Goal: Task Accomplishment & Management: Complete application form

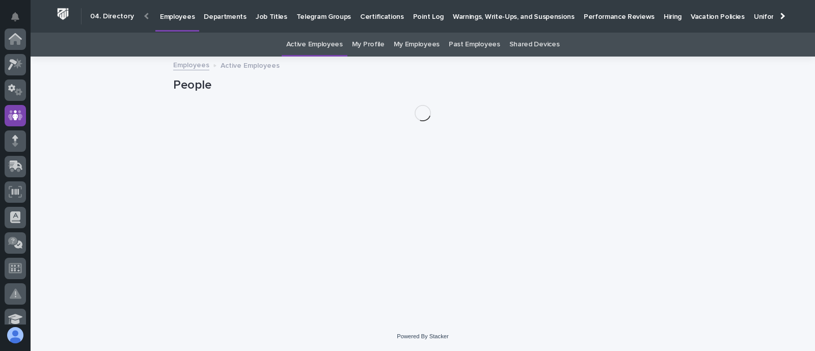
scroll to position [76, 0]
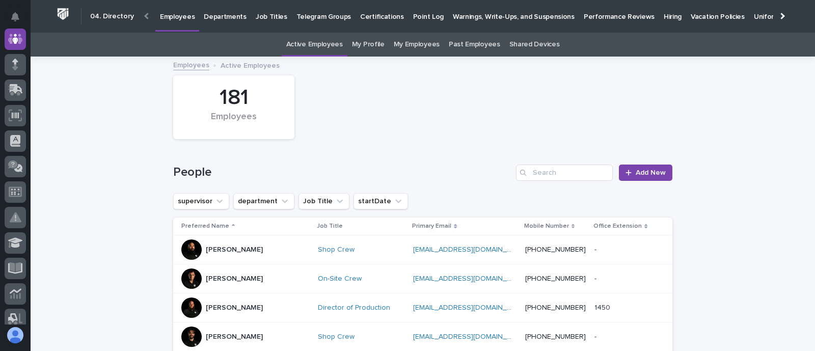
click at [664, 14] on p "Hiring" at bounding box center [673, 10] width 18 height 21
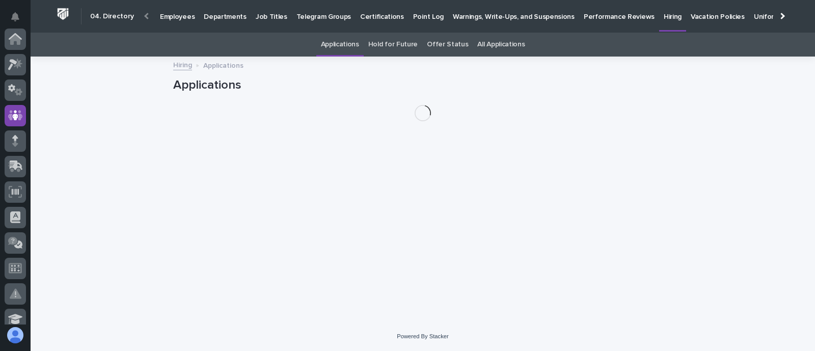
scroll to position [76, 0]
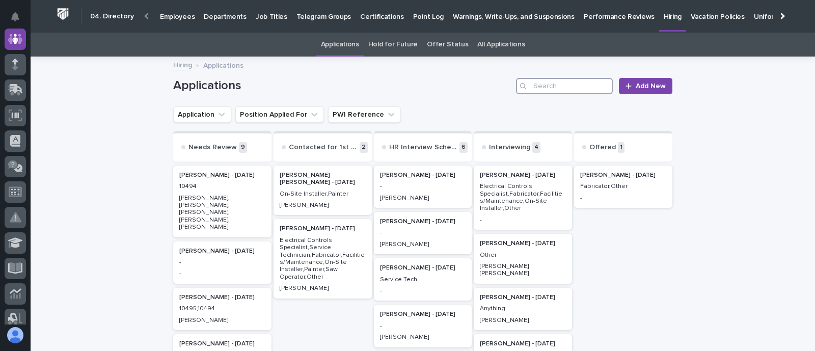
click at [534, 82] on input "Search" at bounding box center [564, 86] width 97 height 16
type input "victor"
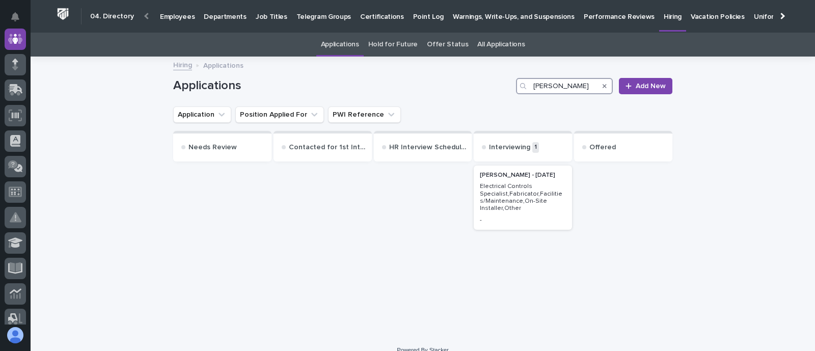
click at [553, 179] on h2 "Victor Mcneal - 09/10/25" at bounding box center [523, 175] width 92 height 13
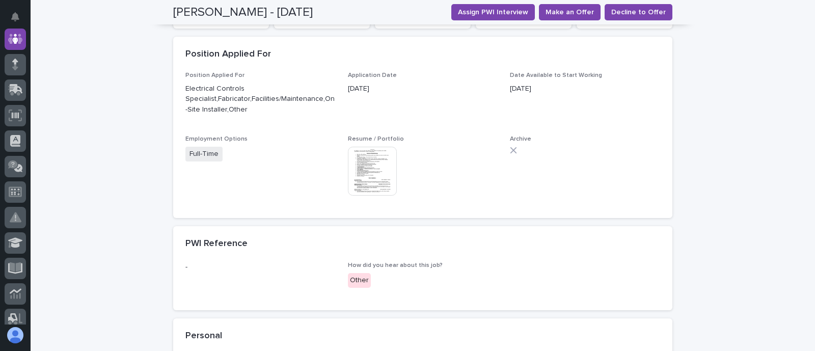
scroll to position [127, 0]
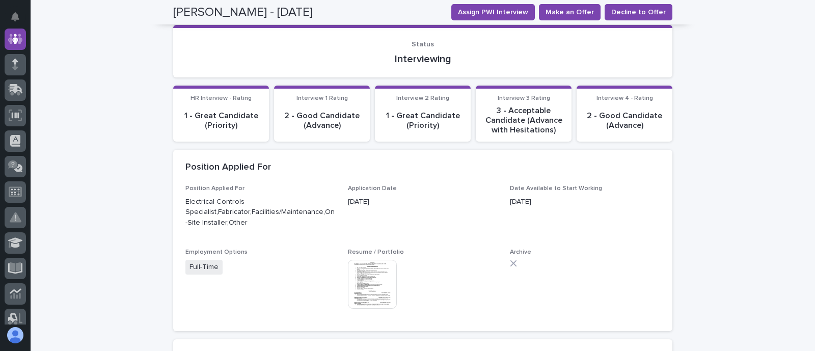
click at [375, 266] on img at bounding box center [372, 284] width 49 height 49
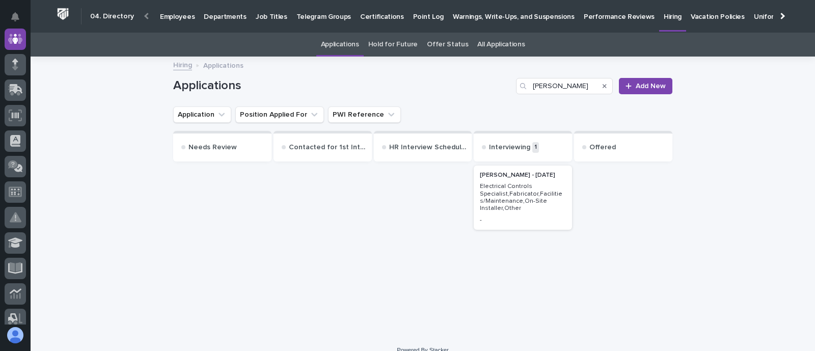
scroll to position [14, 0]
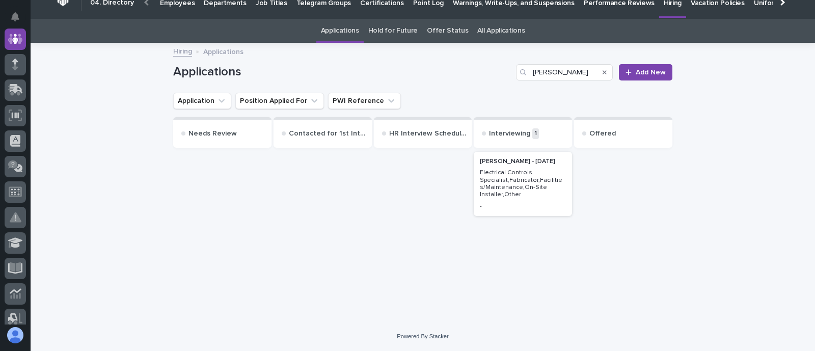
click at [520, 181] on p "Electrical Controls Specialist,Fabricator,Facilities/Maintenance,On-Site Instal…" at bounding box center [523, 184] width 86 height 30
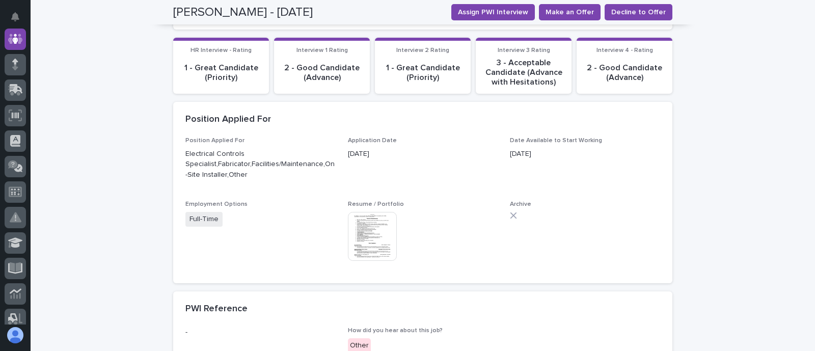
scroll to position [161, 0]
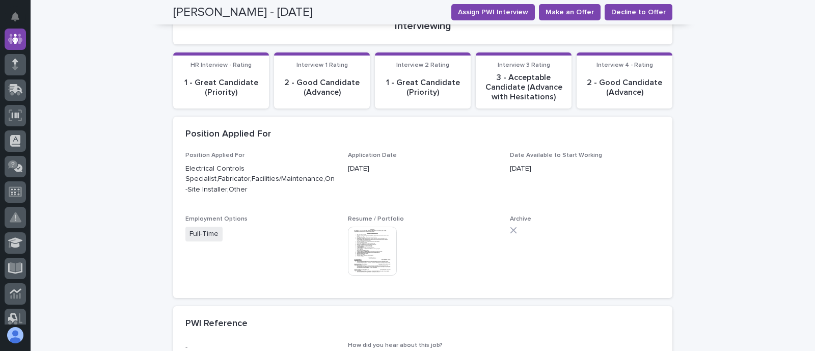
click at [362, 238] on img at bounding box center [372, 251] width 49 height 49
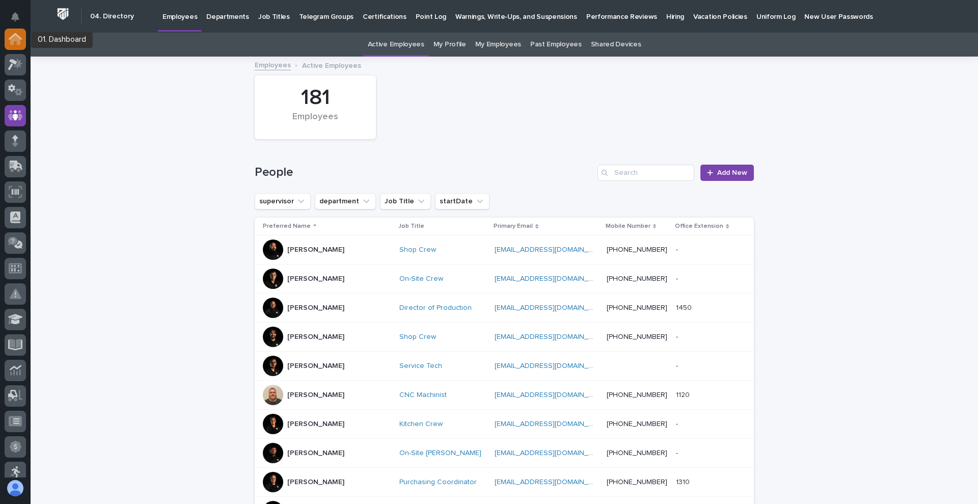
click at [14, 38] on icon at bounding box center [15, 40] width 10 height 10
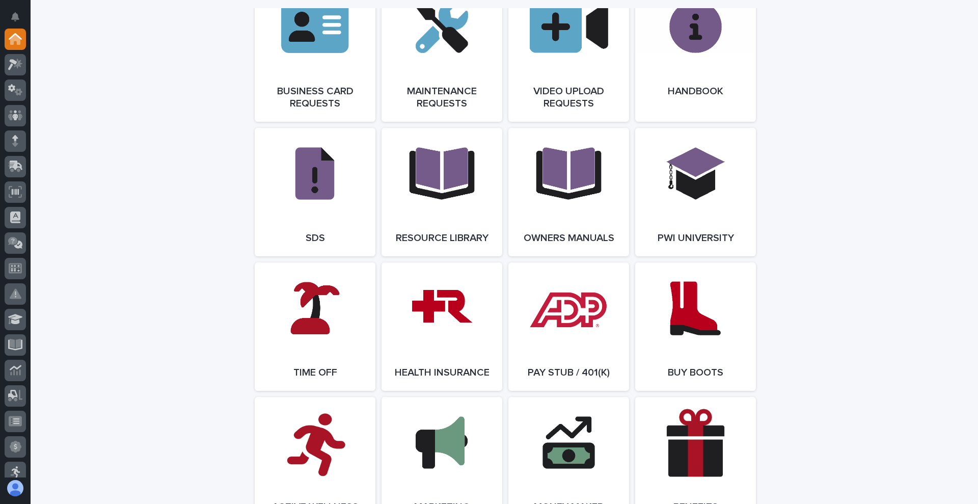
scroll to position [1646, 0]
click at [418, 87] on link "Open Link" at bounding box center [442, 52] width 121 height 141
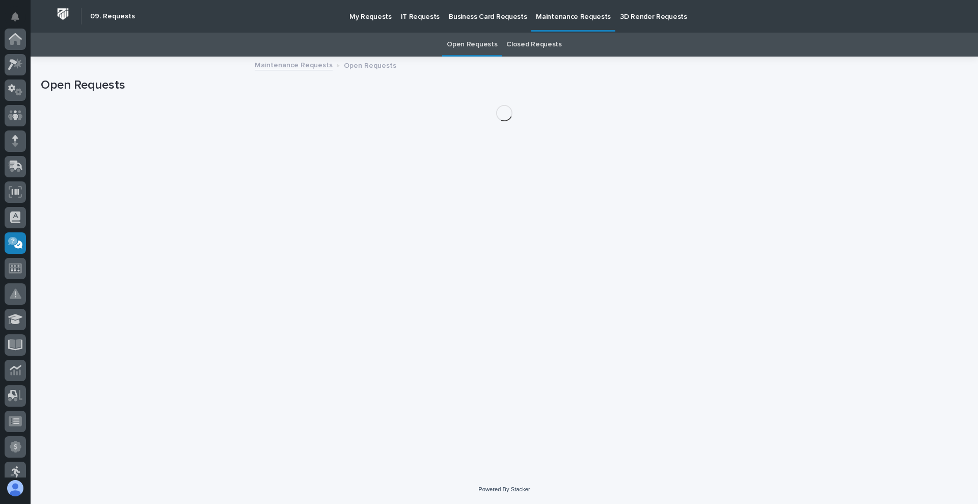
scroll to position [204, 0]
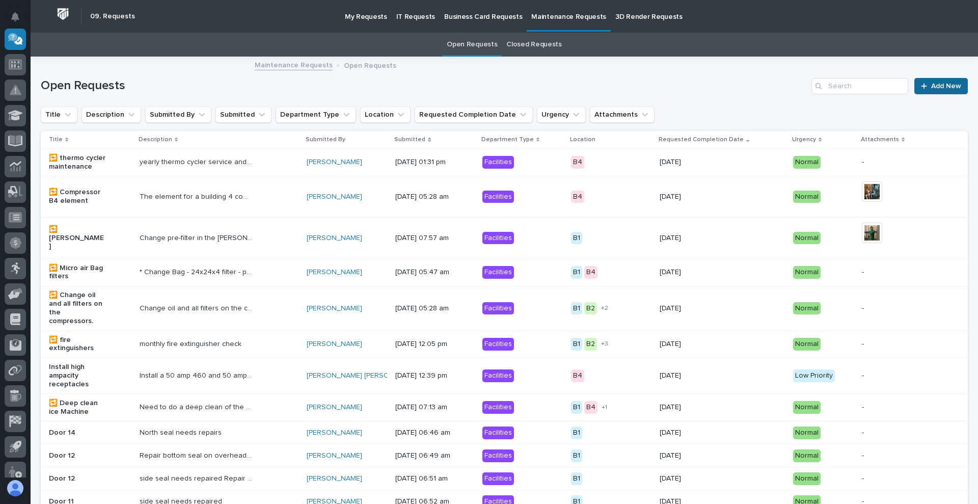
click at [931, 83] on span "Add New" at bounding box center [946, 86] width 30 height 7
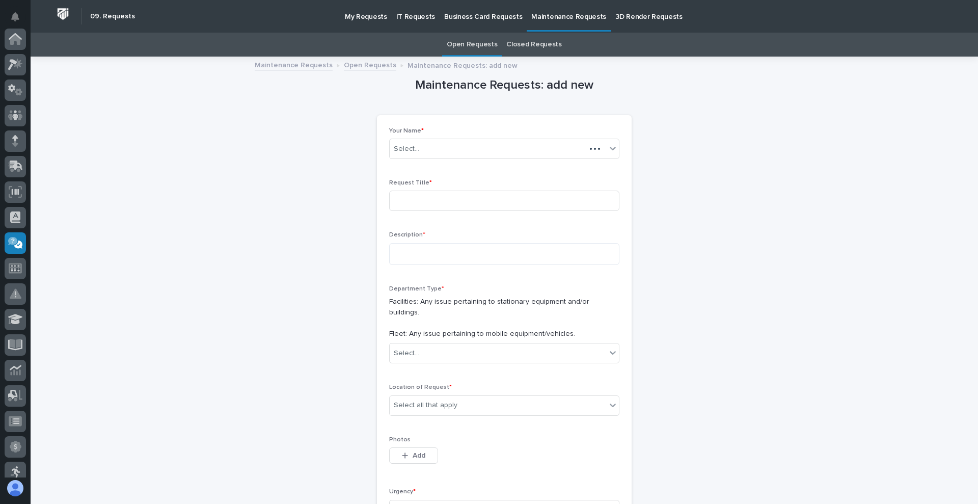
scroll to position [204, 0]
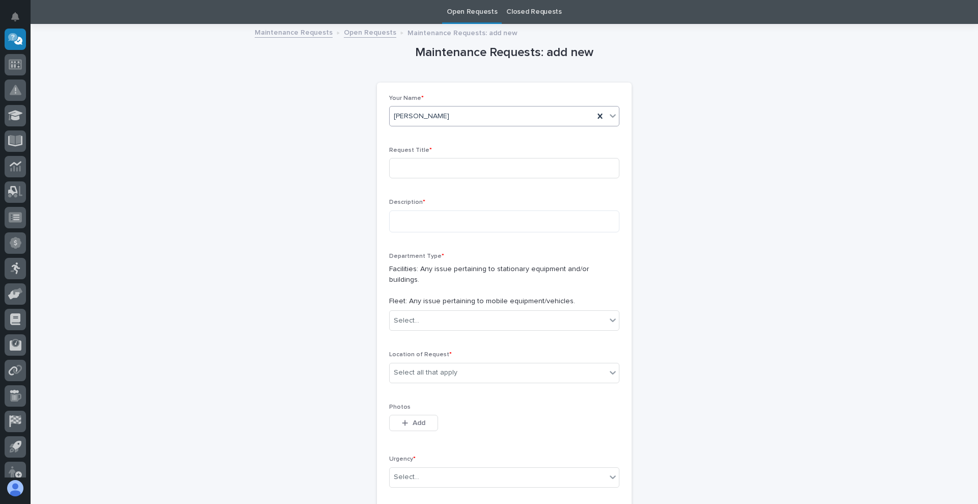
click at [455, 112] on div "[PERSON_NAME]" at bounding box center [492, 116] width 204 height 17
click at [377, 149] on div "Your Name * [PERSON_NAME] Request Title * Description * Department Type * Facil…" at bounding box center [504, 320] width 255 height 475
click at [401, 162] on input at bounding box center [504, 168] width 230 height 20
type input "B"
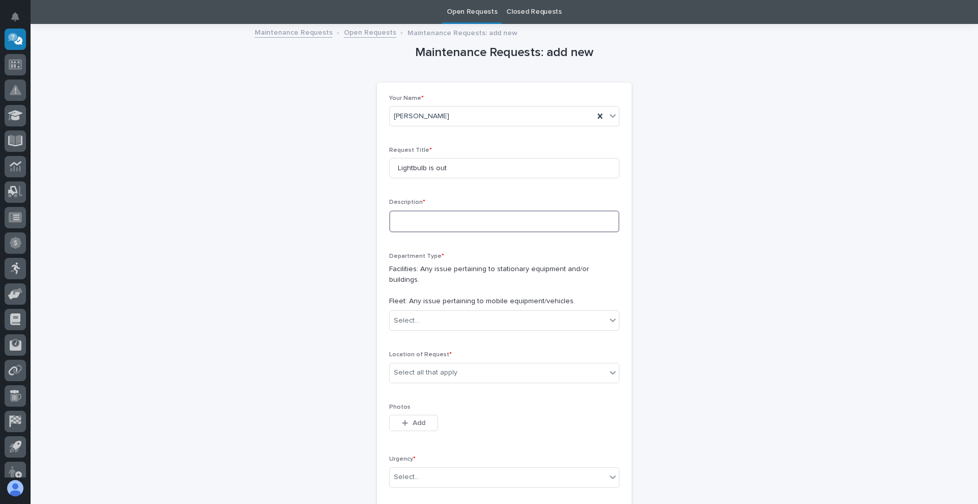
click at [437, 222] on textarea at bounding box center [504, 221] width 230 height 22
click at [426, 166] on input "Lightbulb is out" at bounding box center [504, 168] width 230 height 20
click at [428, 162] on input "Lightbulb is out" at bounding box center [504, 168] width 230 height 20
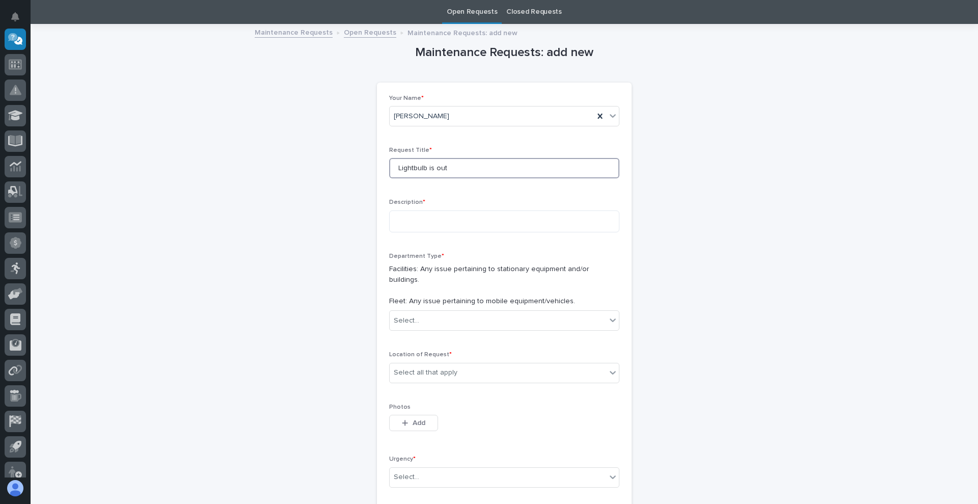
click at [428, 162] on input "Lightbulb is out" at bounding box center [504, 168] width 230 height 20
type input "M"
type input "[PERSON_NAME] Office Lightbulb"
click at [418, 220] on textarea at bounding box center [504, 221] width 230 height 22
type textarea "**********"
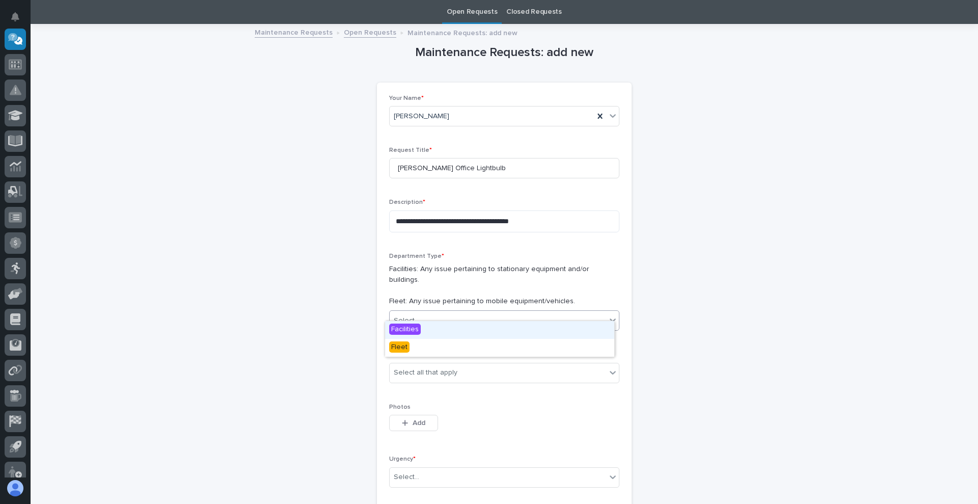
click at [434, 313] on div "Select..." at bounding box center [498, 320] width 217 height 17
click at [411, 332] on span "Facilities" at bounding box center [405, 329] width 32 height 11
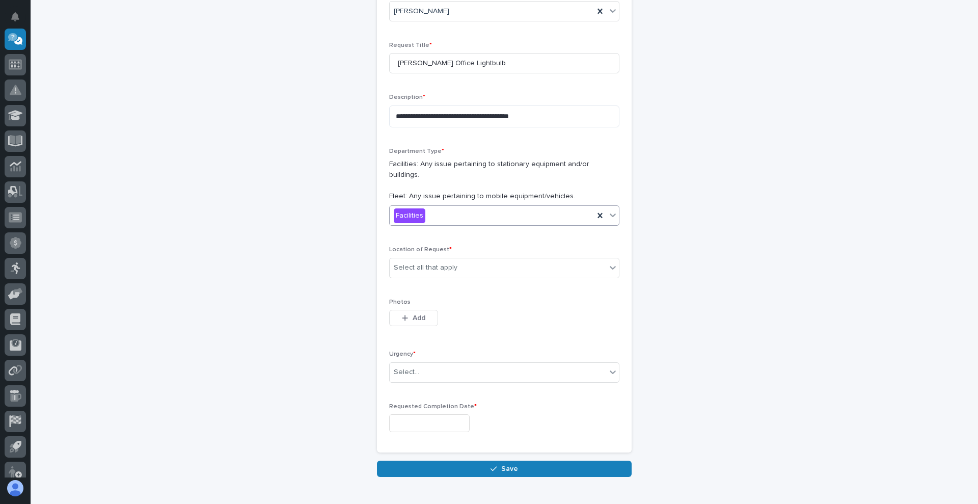
scroll to position [160, 0]
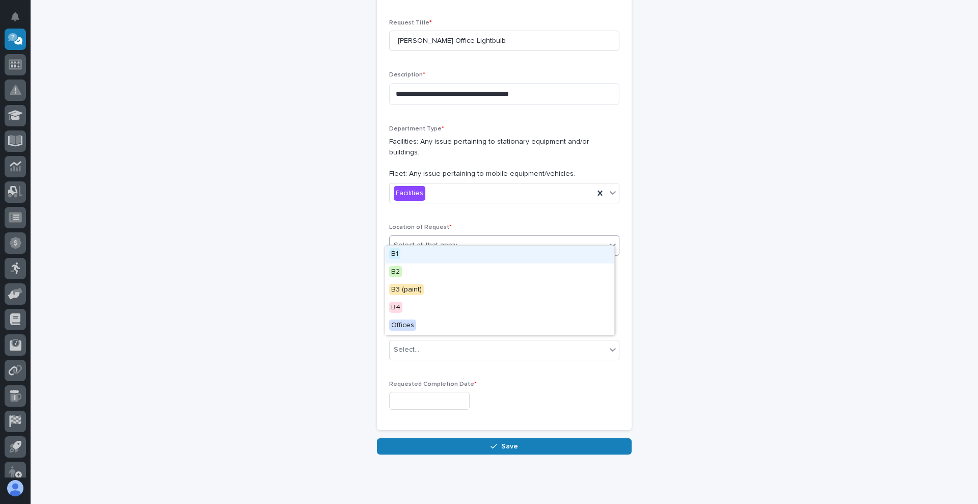
click at [442, 240] on div "Select all that apply" at bounding box center [426, 245] width 64 height 11
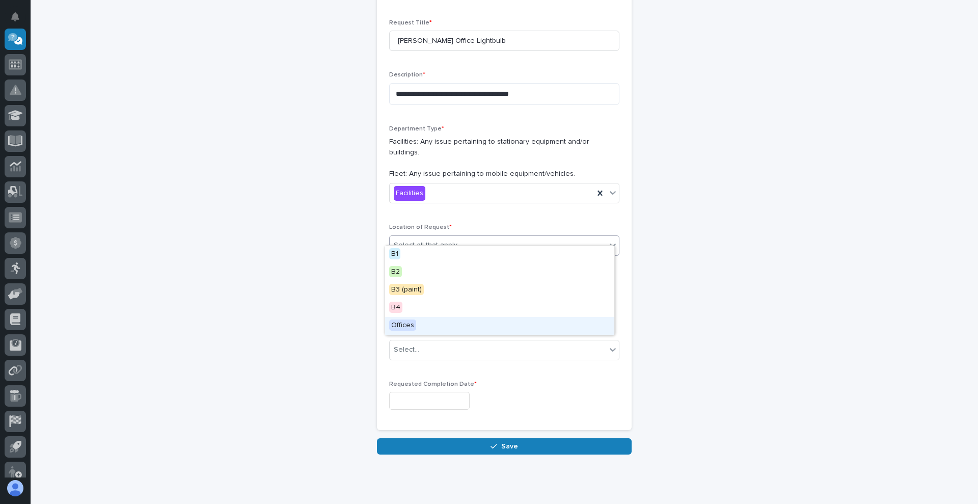
click at [421, 321] on div "Offices" at bounding box center [499, 326] width 229 height 18
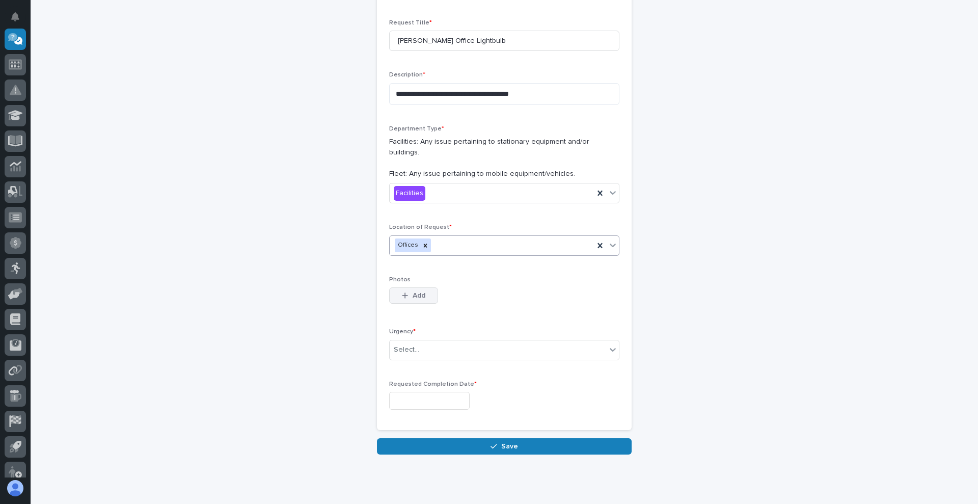
click at [413, 291] on span "Add" at bounding box center [419, 295] width 13 height 9
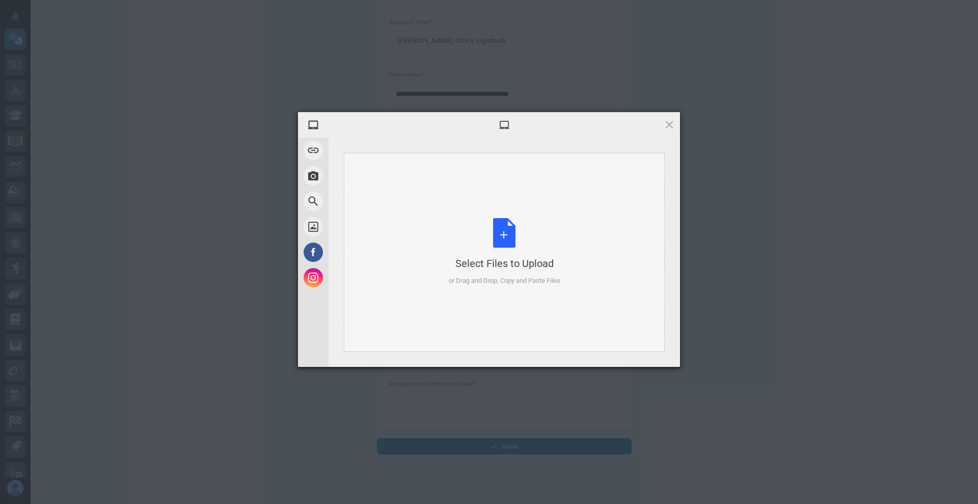
click at [451, 264] on div "Select Files to Upload" at bounding box center [505, 263] width 112 height 14
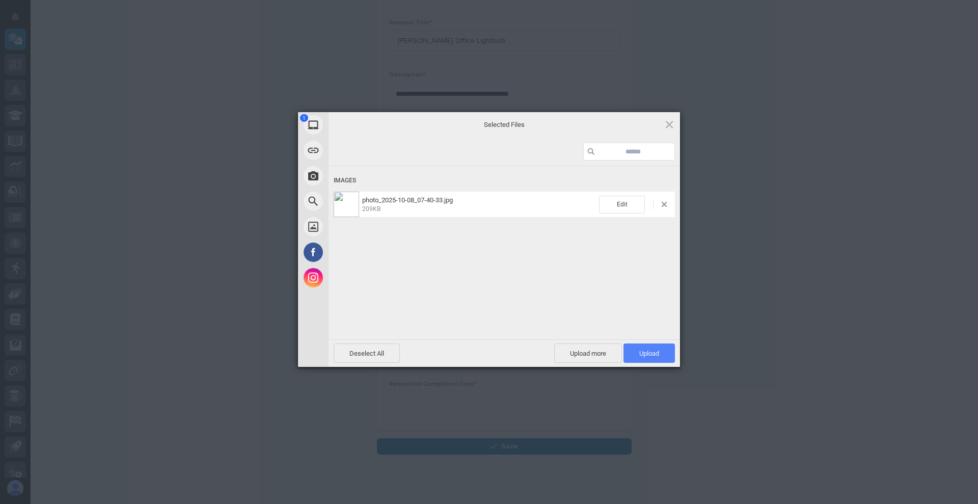
click at [647, 351] on span "Upload 1" at bounding box center [649, 354] width 20 height 8
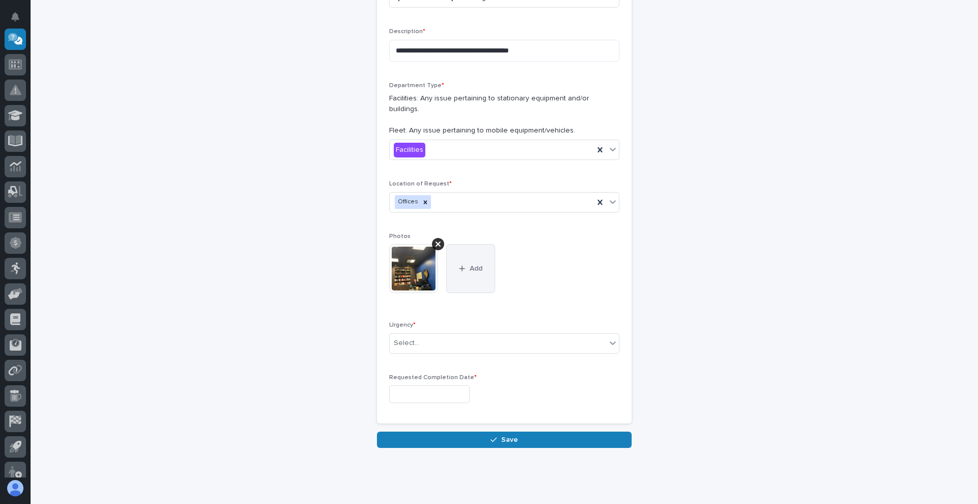
scroll to position [217, 0]
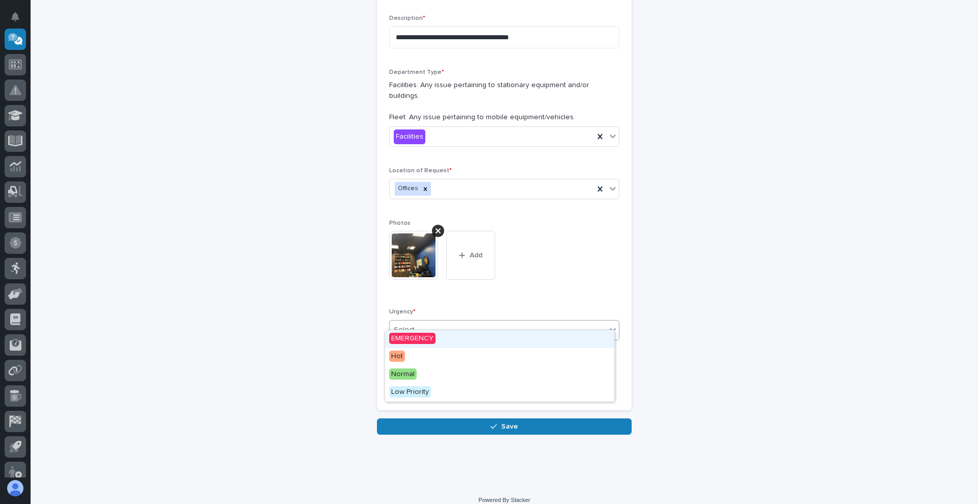
click at [458, 322] on div "Select..." at bounding box center [498, 330] width 217 height 17
click at [431, 373] on div "Normal" at bounding box center [499, 375] width 229 height 18
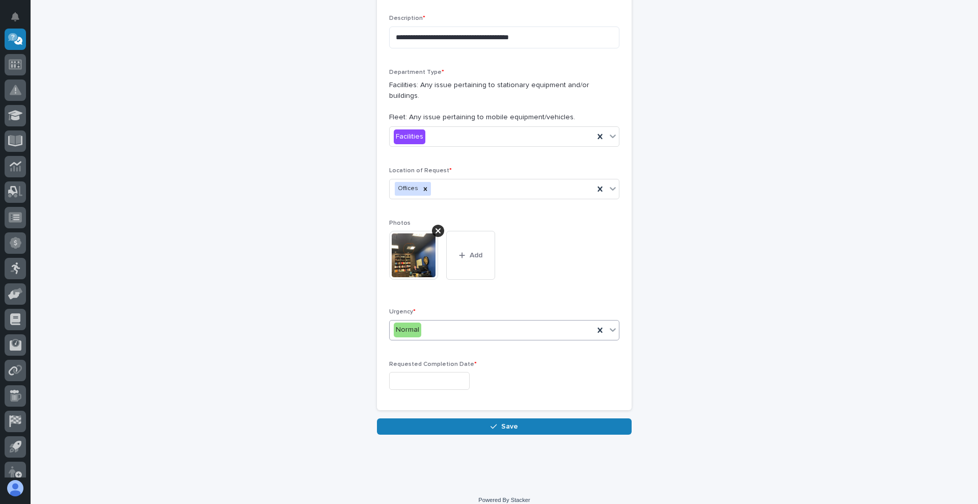
click at [445, 372] on input "text" at bounding box center [429, 381] width 81 height 18
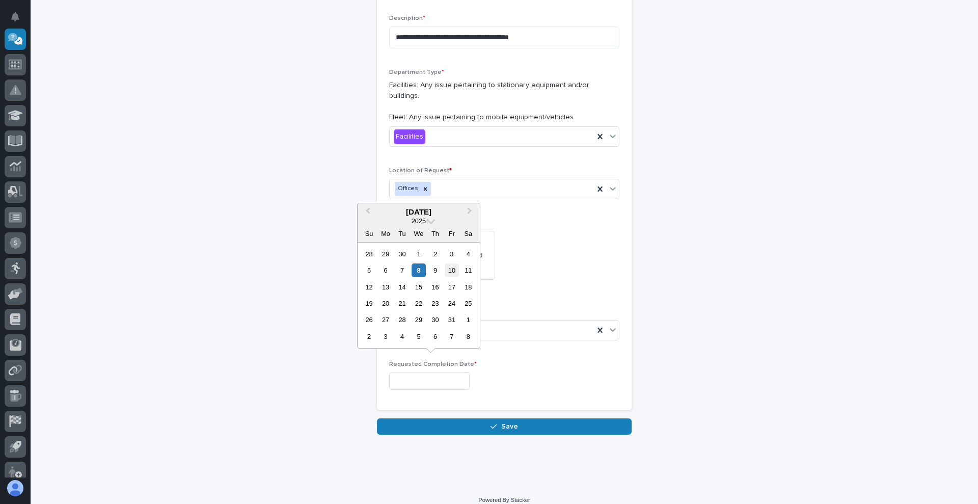
click at [452, 273] on div "10" at bounding box center [452, 270] width 14 height 14
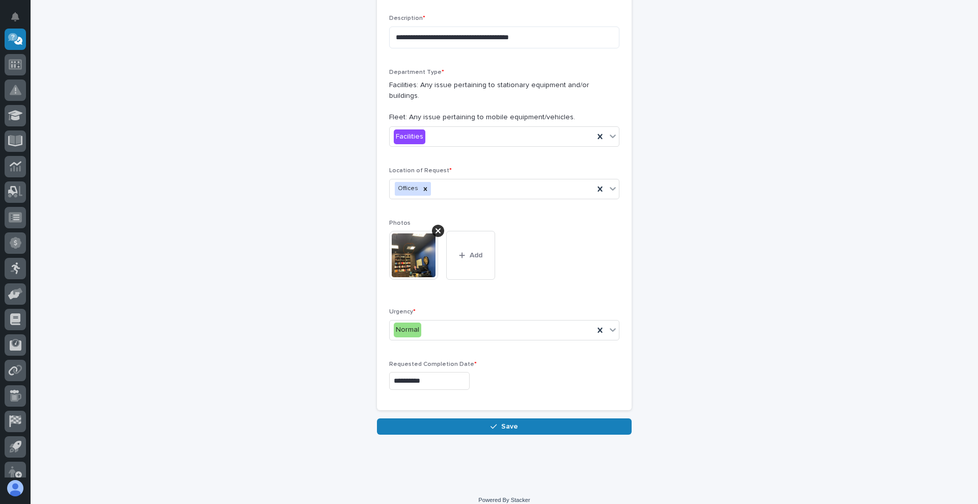
click at [422, 372] on input "**********" at bounding box center [429, 381] width 81 height 18
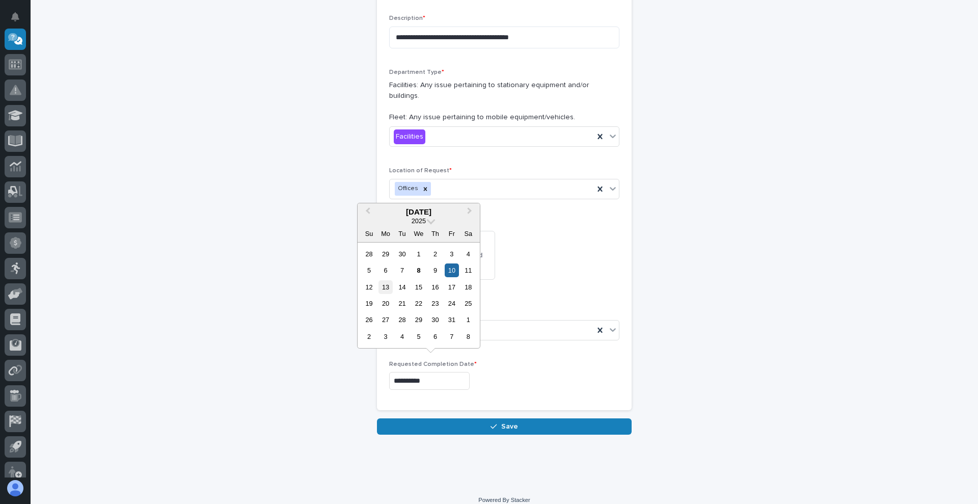
click at [385, 288] on div "13" at bounding box center [386, 287] width 14 height 14
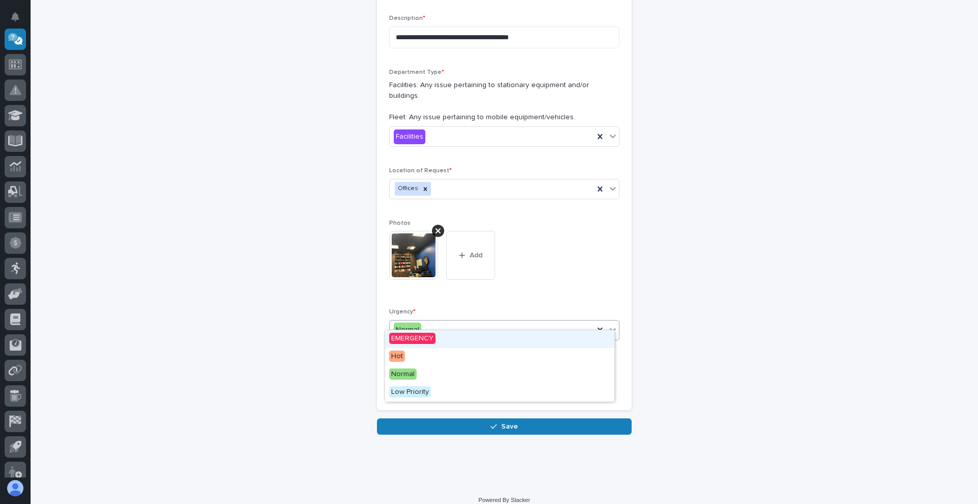
click at [467, 293] on div "**********" at bounding box center [504, 154] width 230 height 487
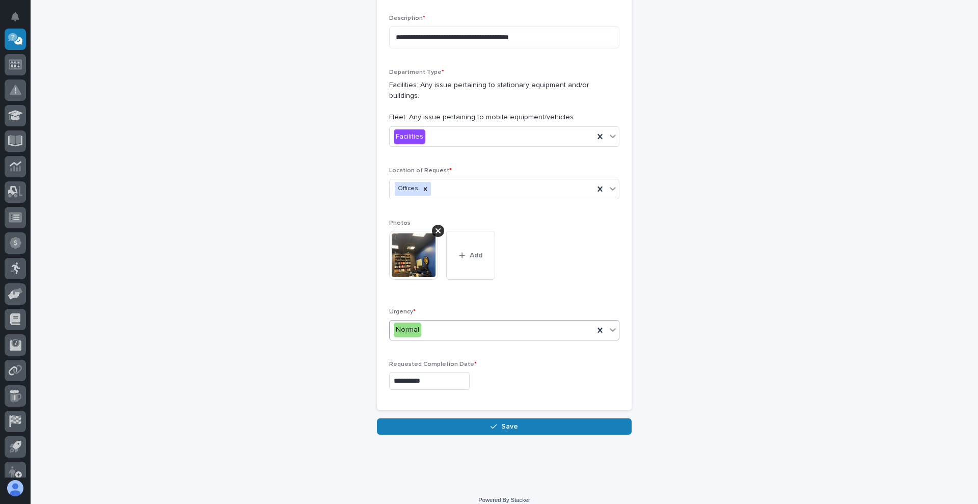
click at [398, 372] on input "**********" at bounding box center [429, 381] width 81 height 18
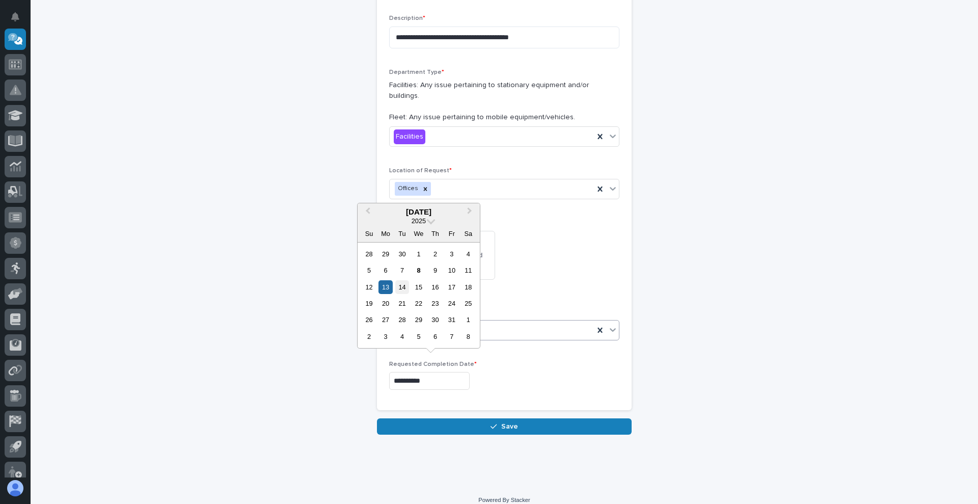
click at [404, 287] on div "14" at bounding box center [402, 287] width 14 height 14
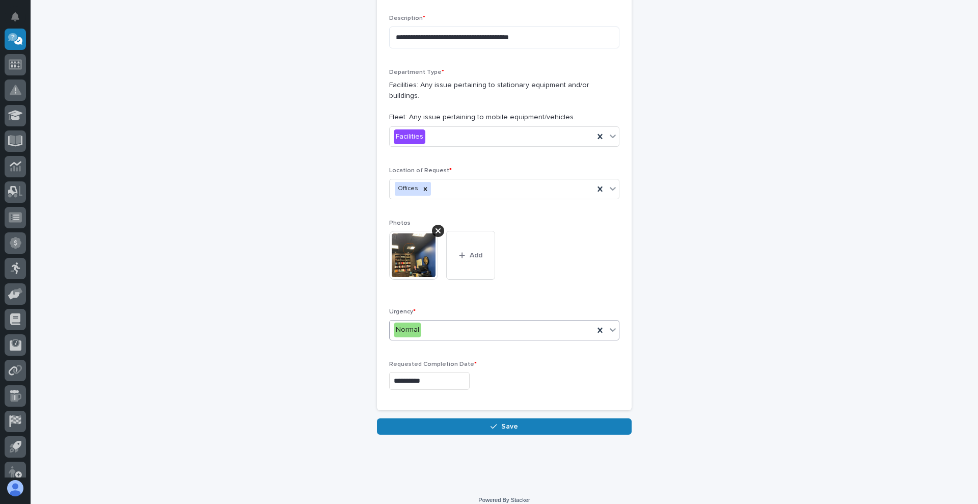
type input "**********"
click at [539, 372] on div "**********" at bounding box center [504, 381] width 230 height 18
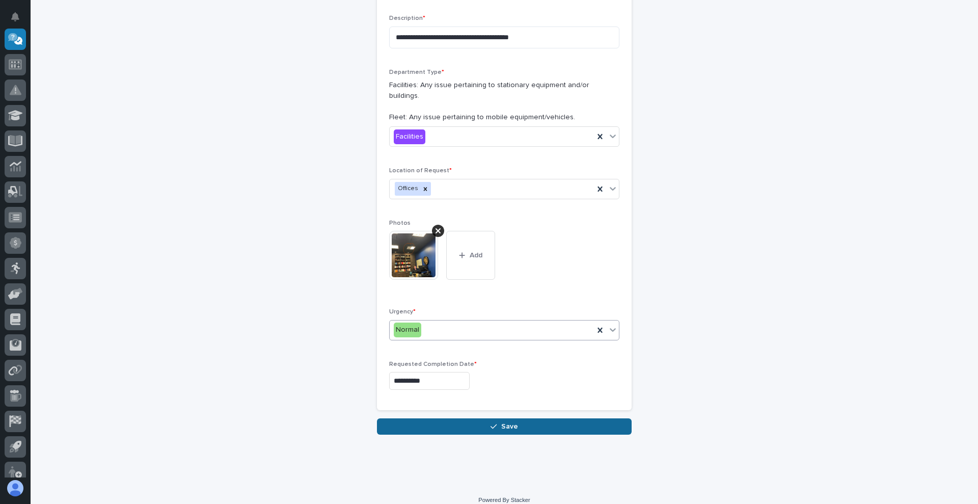
click at [512, 422] on span "Save" at bounding box center [509, 426] width 17 height 9
